Goal: Task Accomplishment & Management: Manage account settings

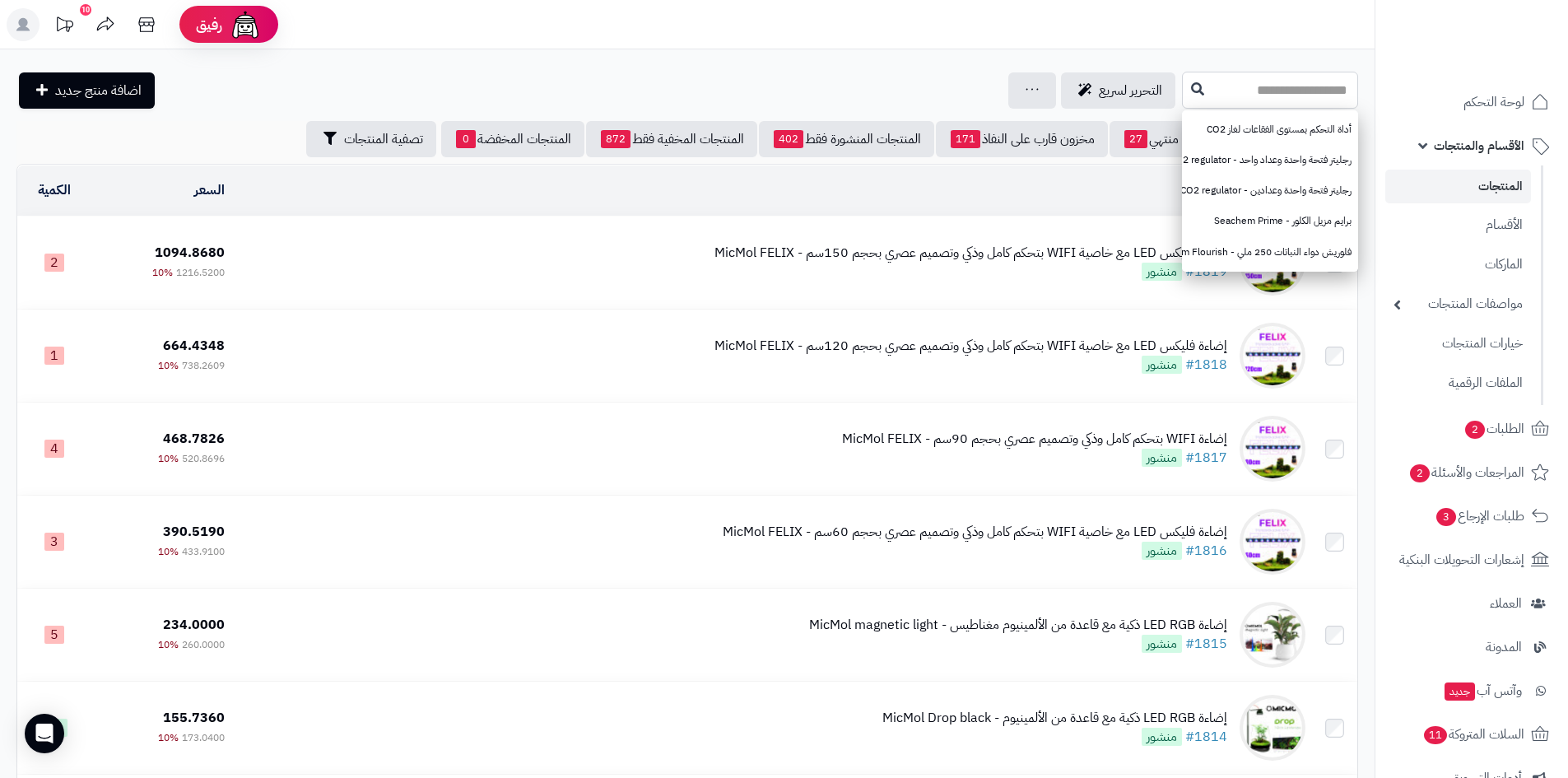
paste input "**********"
type input "**********"
click at [1191, 87] on icon at bounding box center [1197, 87] width 13 height 13
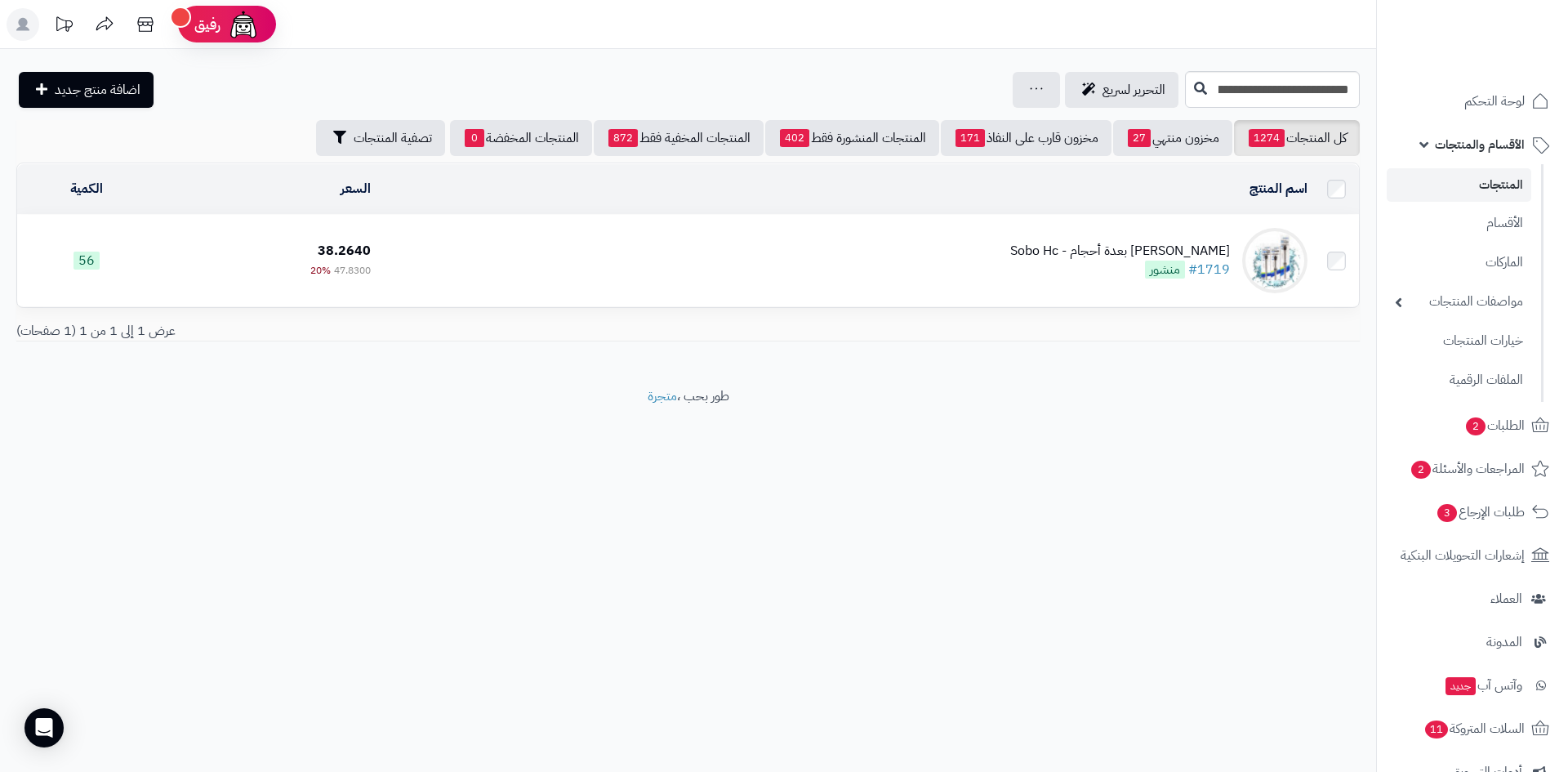
click at [1065, 249] on div "سخان ستانلس ستيل بعدة أحجام - Sobo Hc" at bounding box center [1120, 251] width 220 height 19
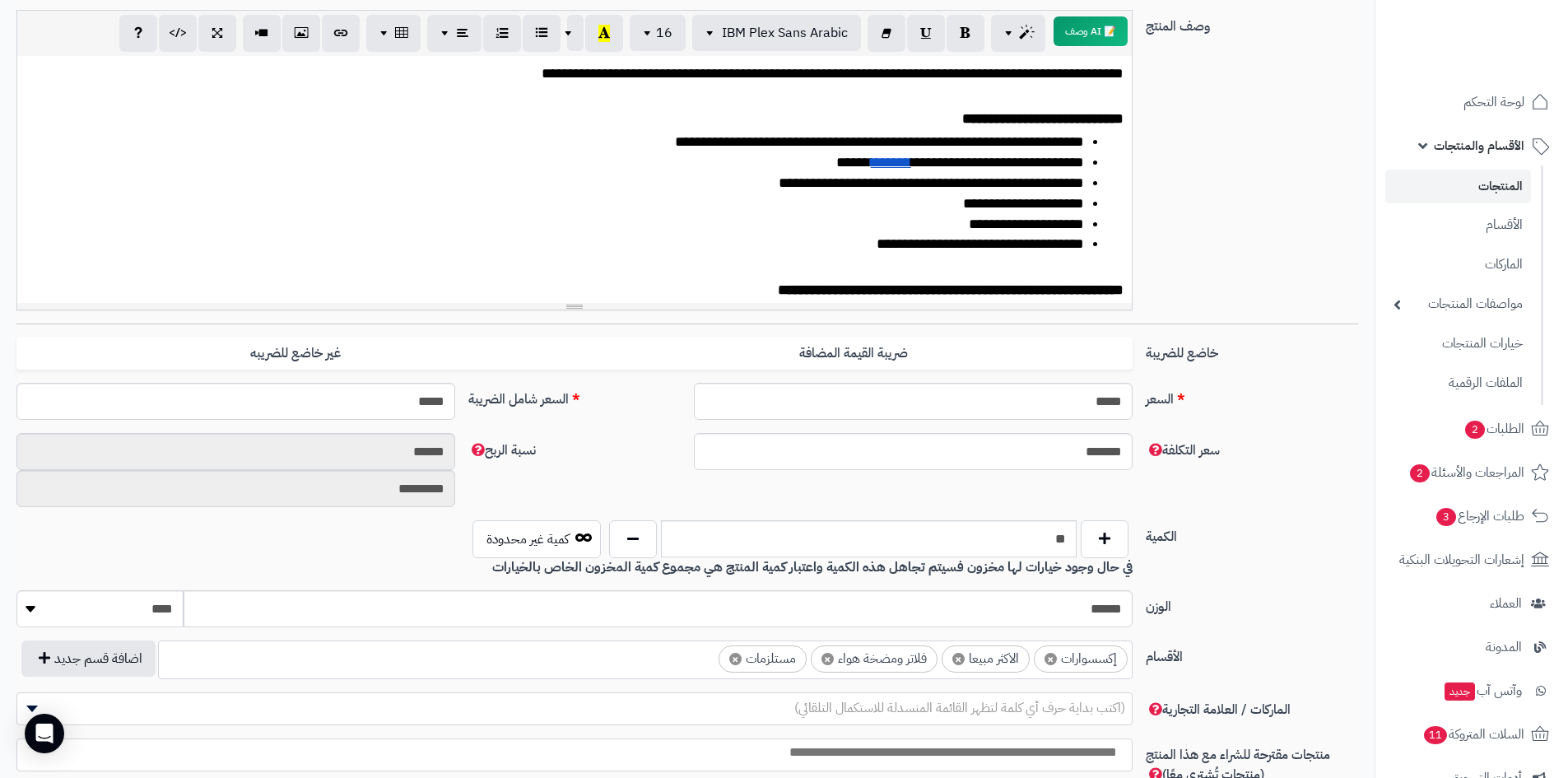
scroll to position [82, 0]
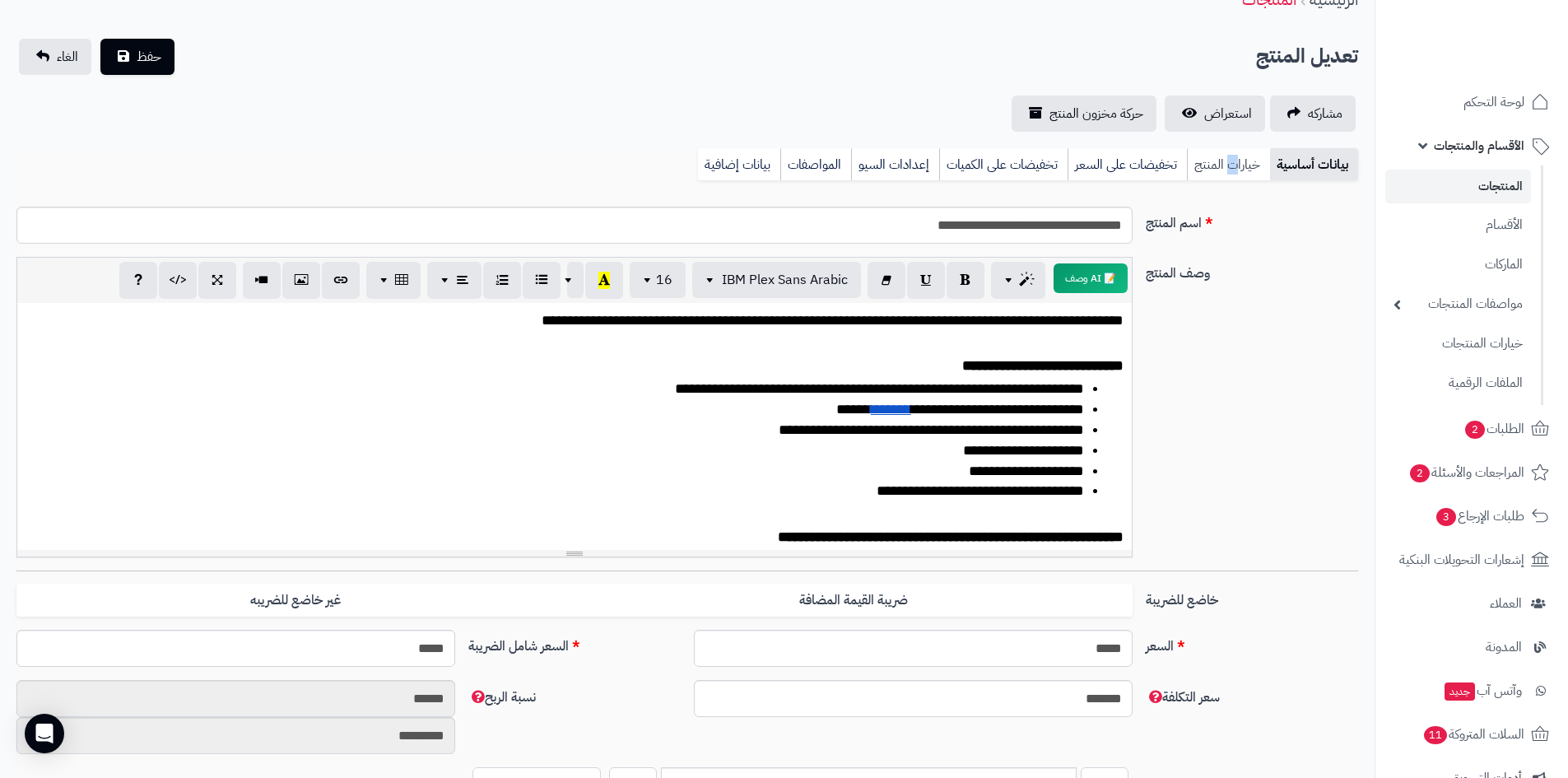
click at [1232, 157] on link "خيارات المنتج" at bounding box center [1228, 164] width 83 height 33
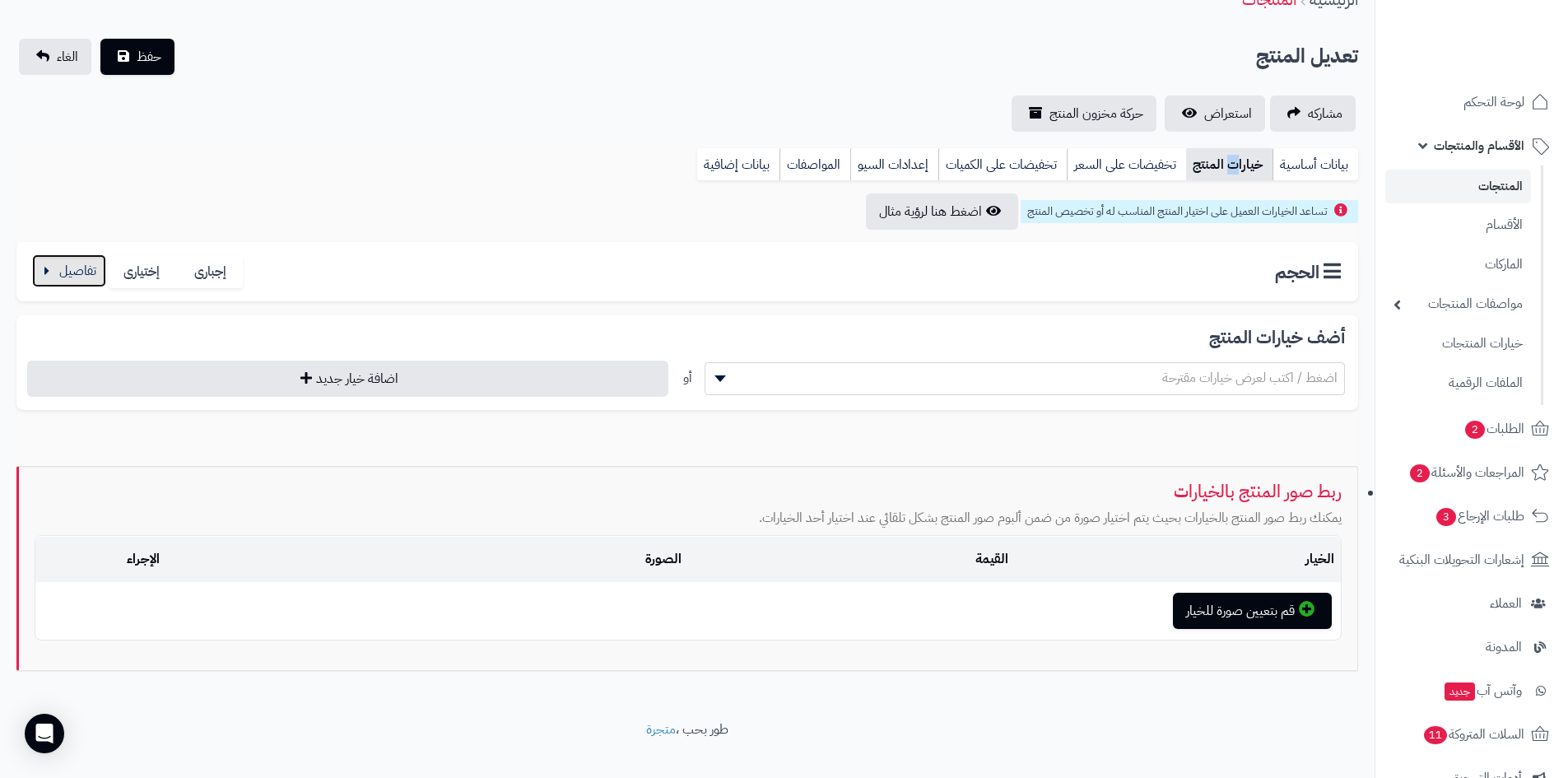
click at [87, 266] on button "button" at bounding box center [69, 270] width 74 height 33
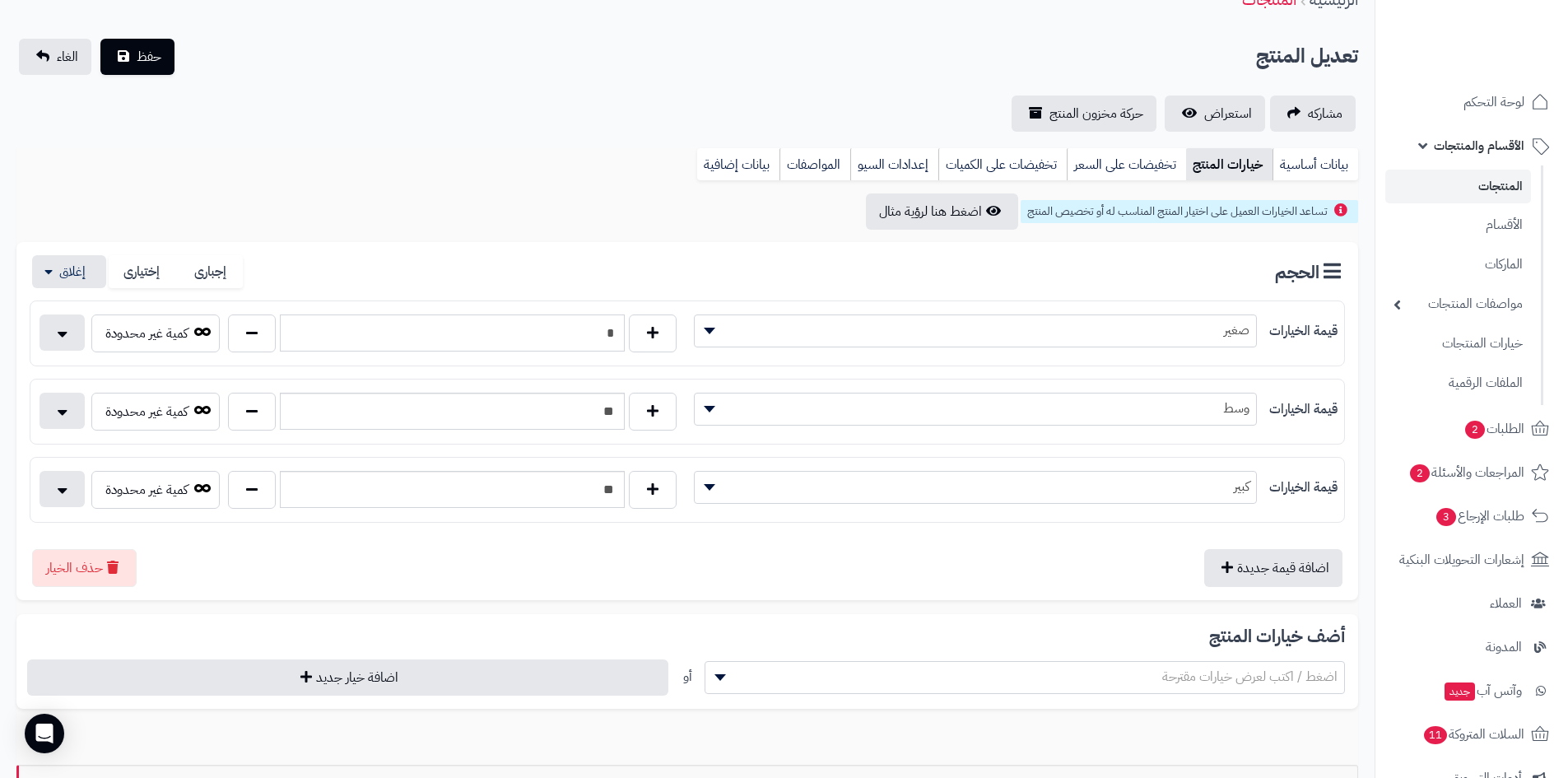
drag, startPoint x: 616, startPoint y: 330, endPoint x: 625, endPoint y: 331, distance: 9.1
click at [622, 331] on input "*" at bounding box center [452, 332] width 345 height 37
click at [609, 331] on input "*" at bounding box center [452, 332] width 345 height 37
drag, startPoint x: 609, startPoint y: 331, endPoint x: 1498, endPoint y: 229, distance: 894.8
click at [615, 328] on input "*" at bounding box center [452, 332] width 345 height 37
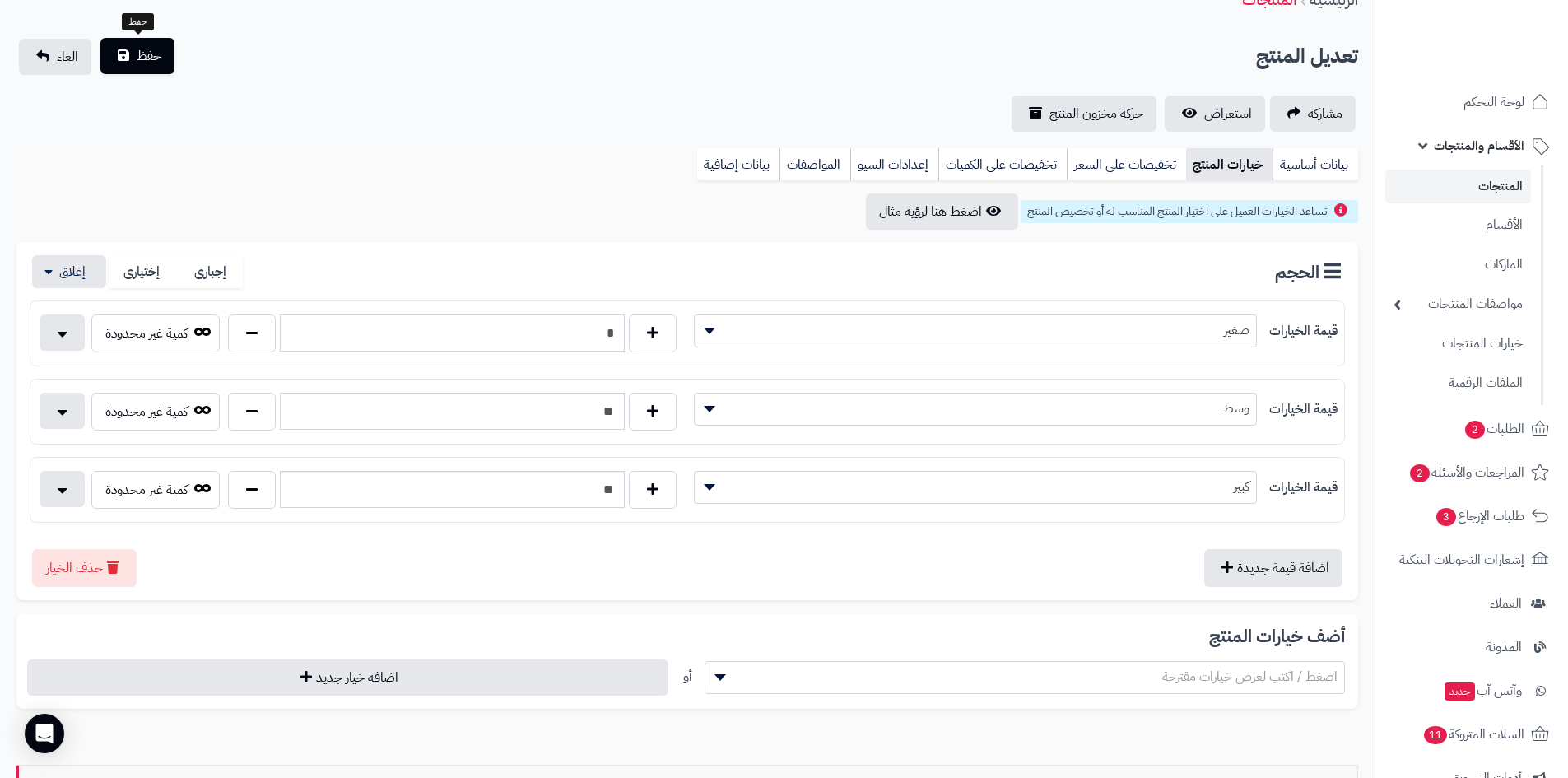
type input "*"
click at [142, 55] on span "حفظ" at bounding box center [149, 56] width 25 height 20
